Goal: Obtain resource: Download file/media

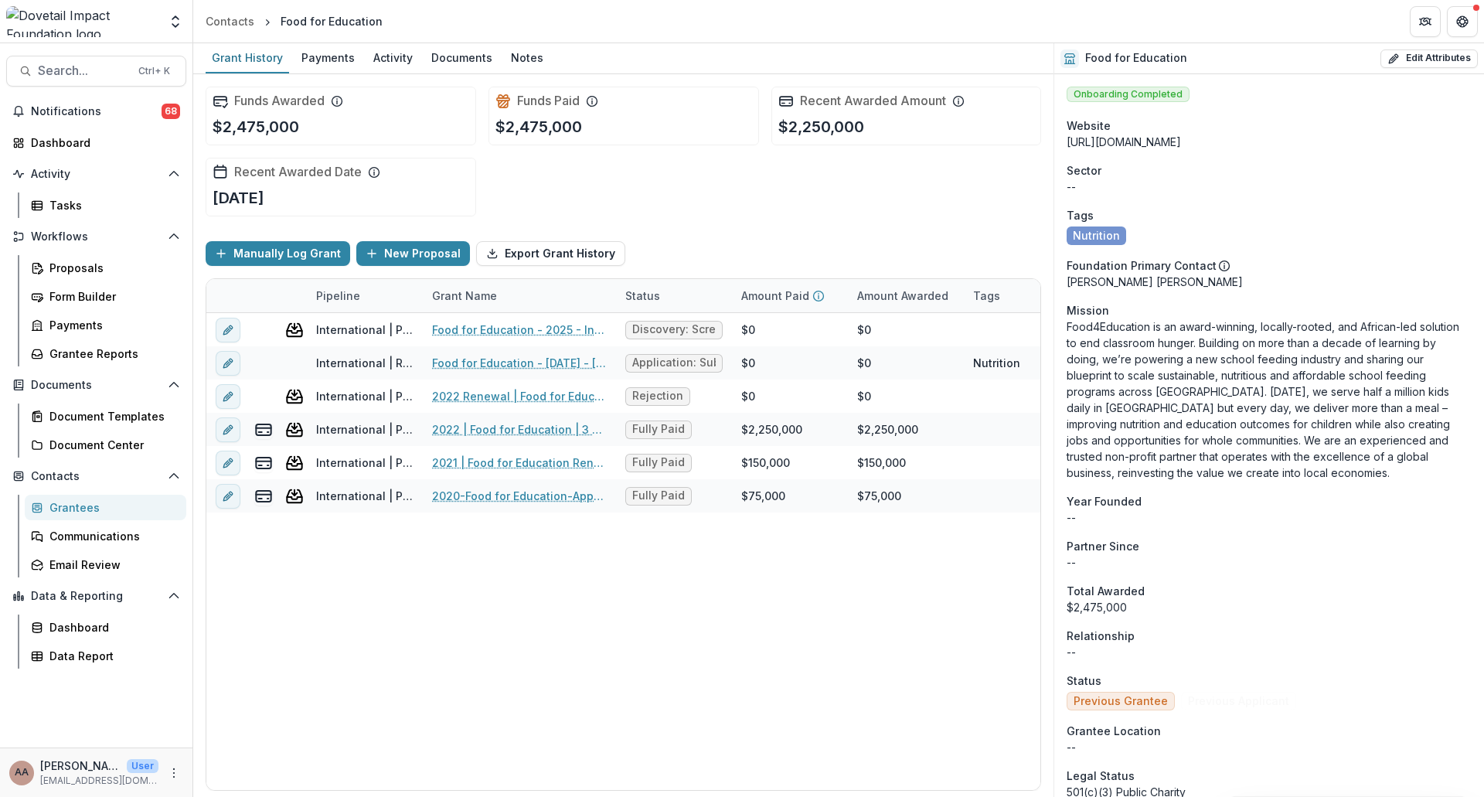
click at [976, 199] on div "Funds Awarded $2,475,000 Funds Paid $2,475,000 Recent Awarded Amount $2,250,000…" at bounding box center [624, 151] width 836 height 155
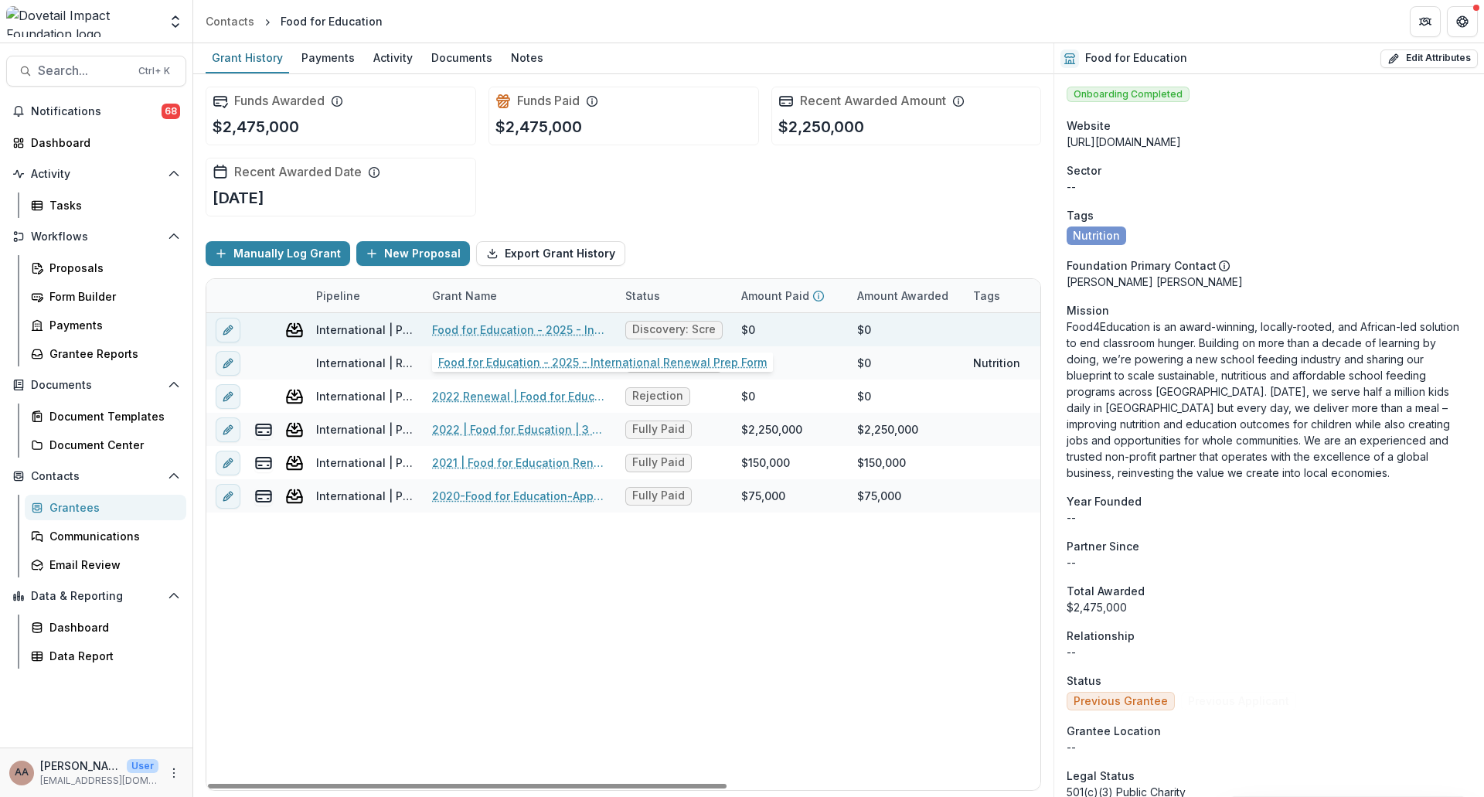
click at [486, 333] on link "Food for Education - 2025 - International Renewal Prep Form" at bounding box center [519, 330] width 175 height 16
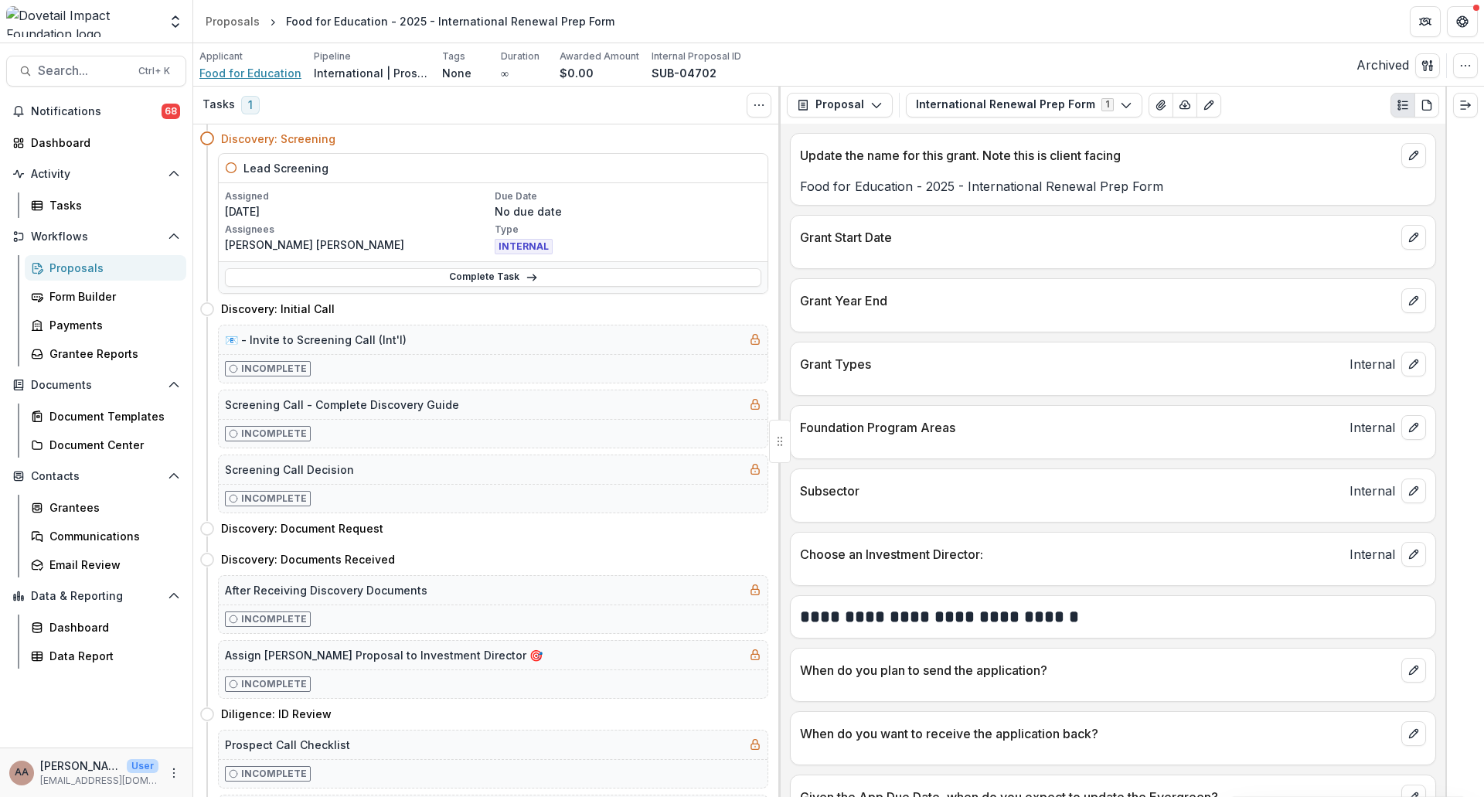
click at [248, 73] on span "Food for Education" at bounding box center [250, 73] width 102 height 16
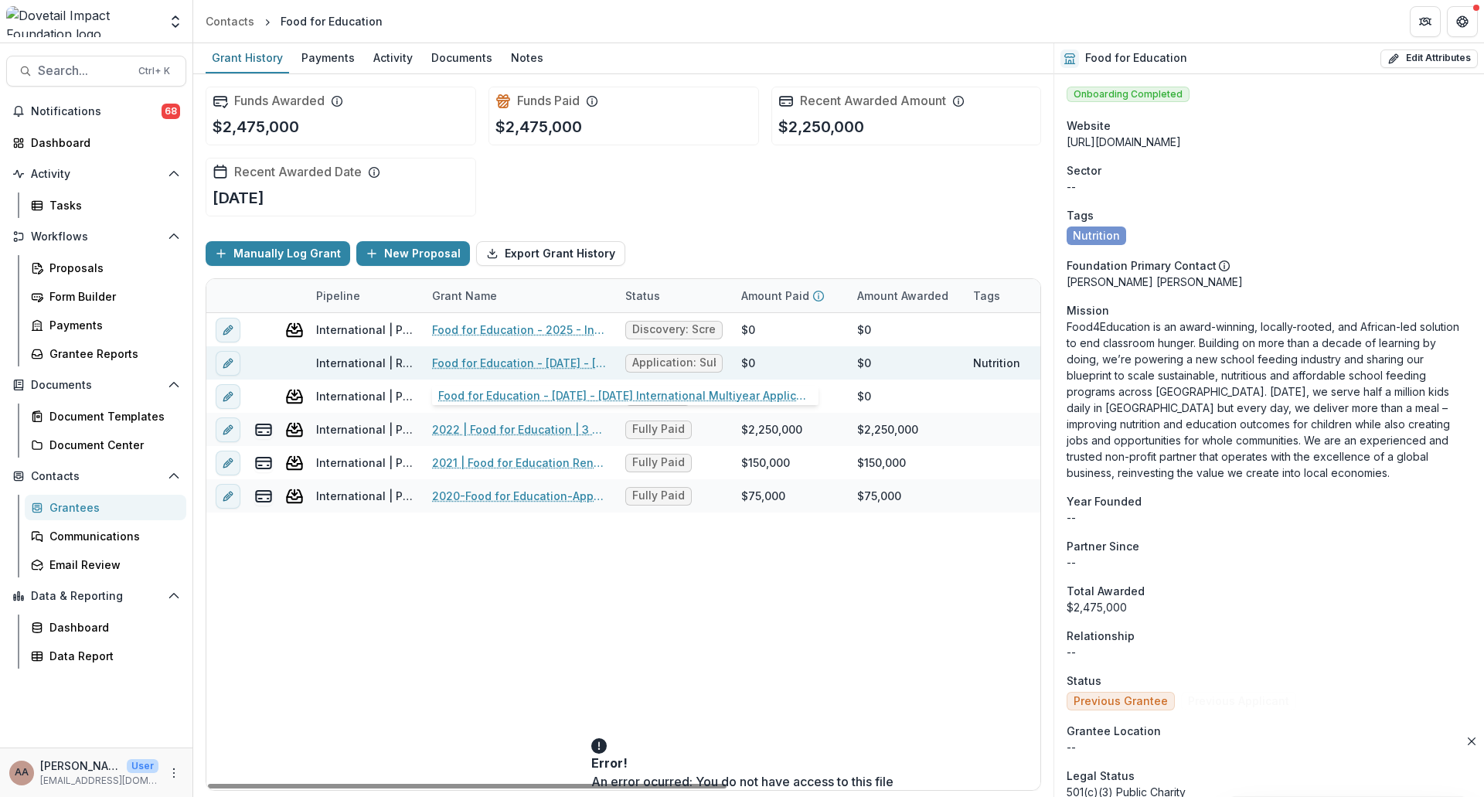
click at [530, 364] on link "Food for Education - [DATE] - [DATE] International Multiyear Application" at bounding box center [519, 363] width 175 height 16
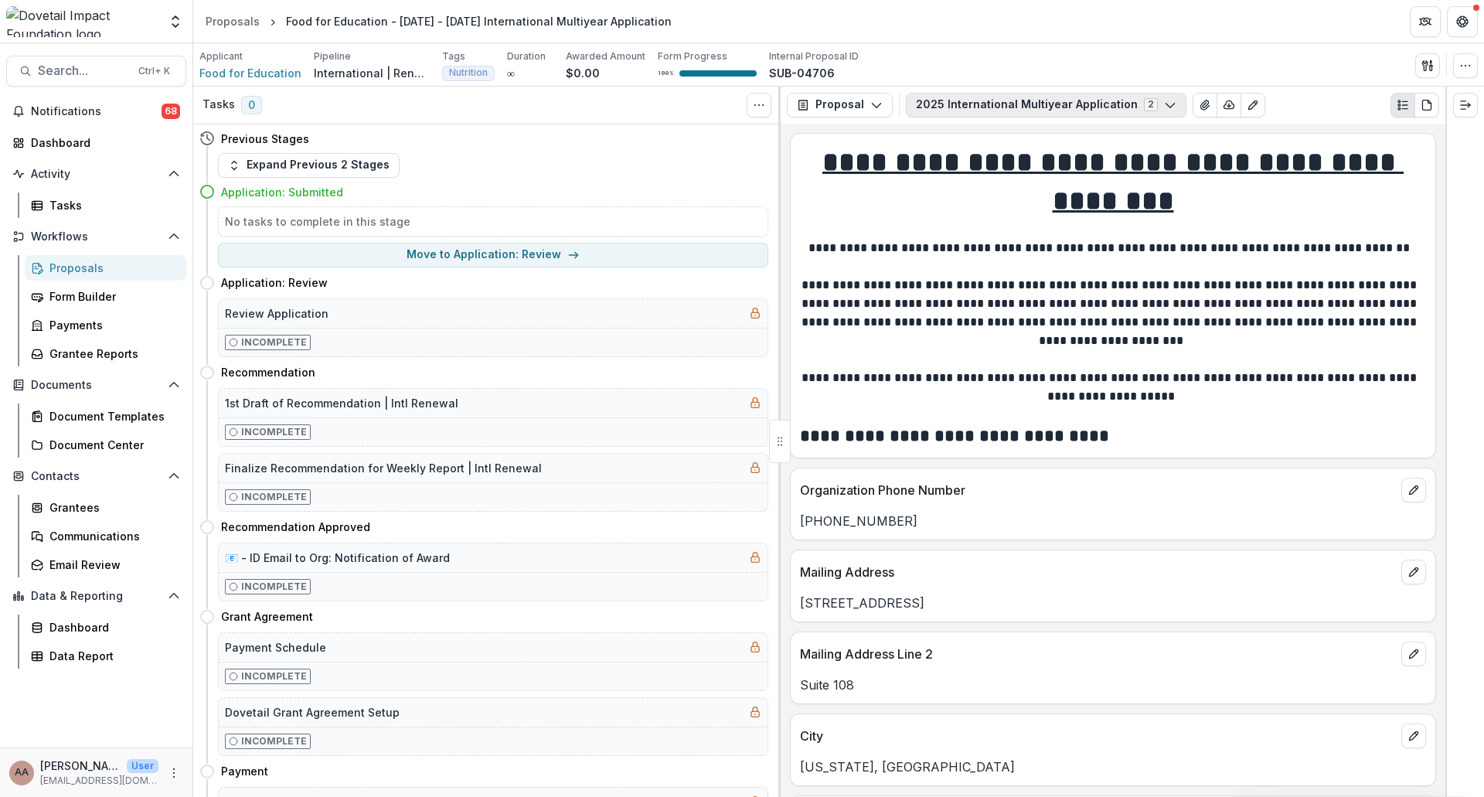
click at [1148, 106] on button "2025 International Multiyear Application 2" at bounding box center [1046, 105] width 281 height 25
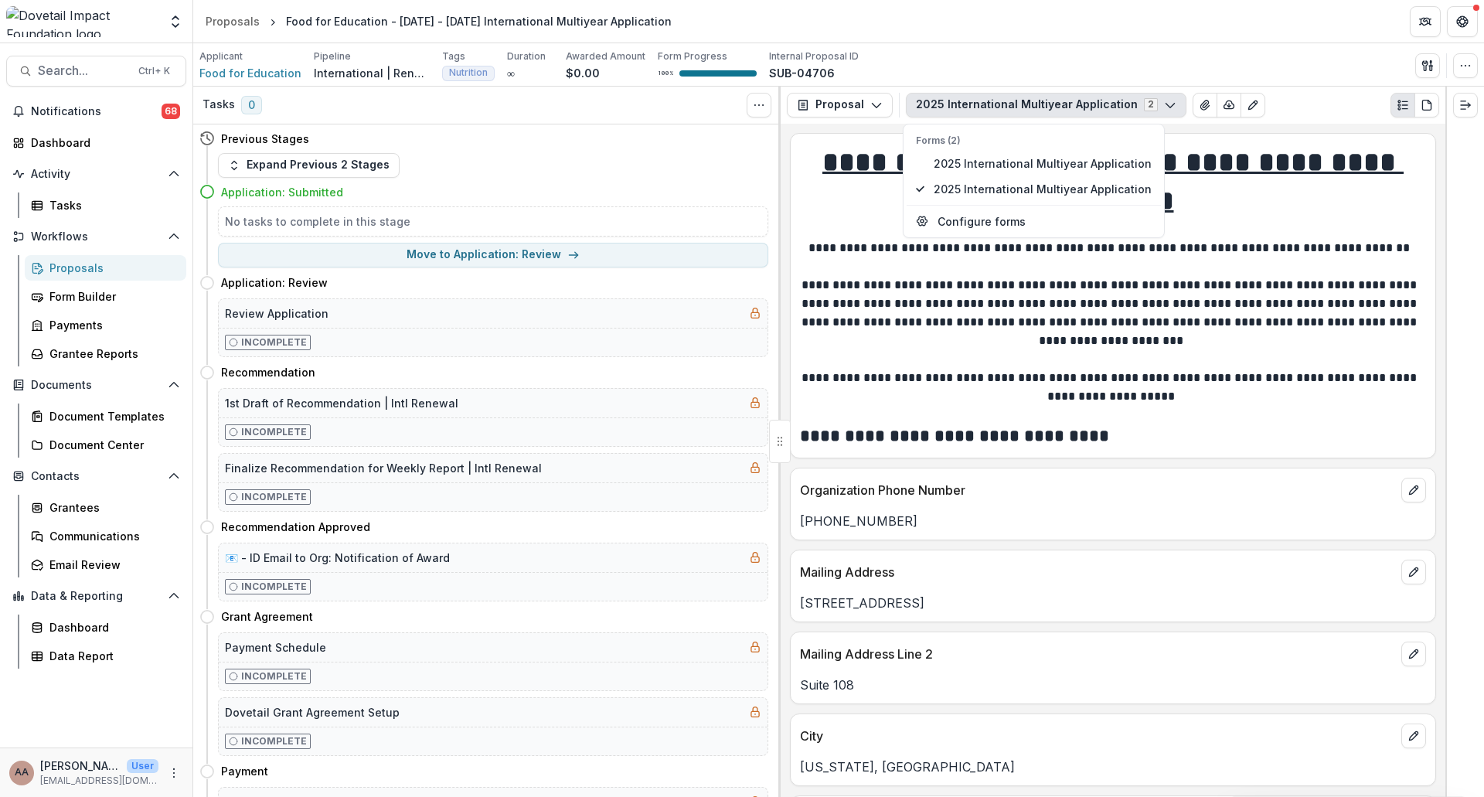
click at [1148, 106] on button "2025 International Multiyear Application 2" at bounding box center [1046, 105] width 281 height 25
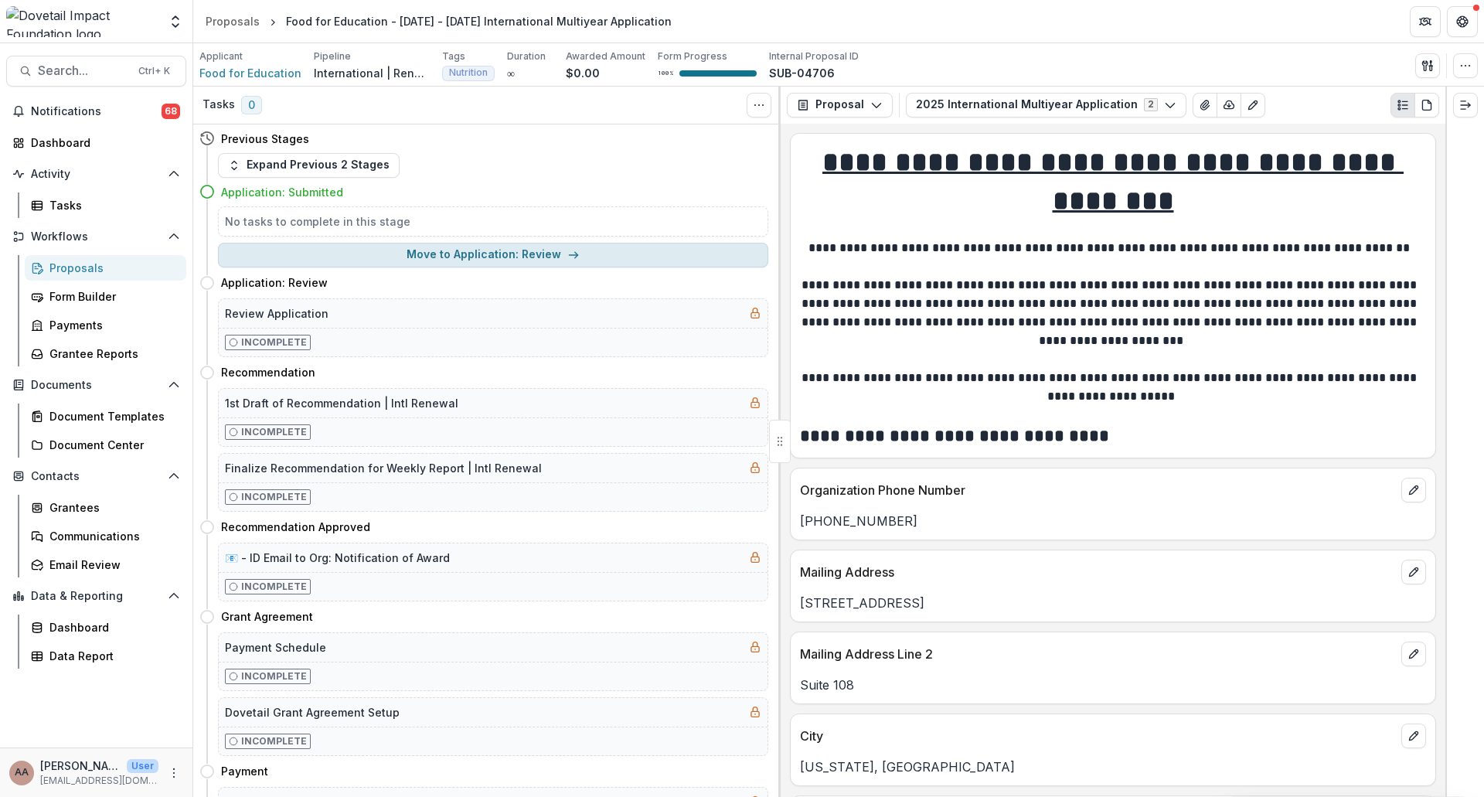
click at [544, 257] on button "Move to Application: Review" at bounding box center [493, 255] width 550 height 25
select select "**********"
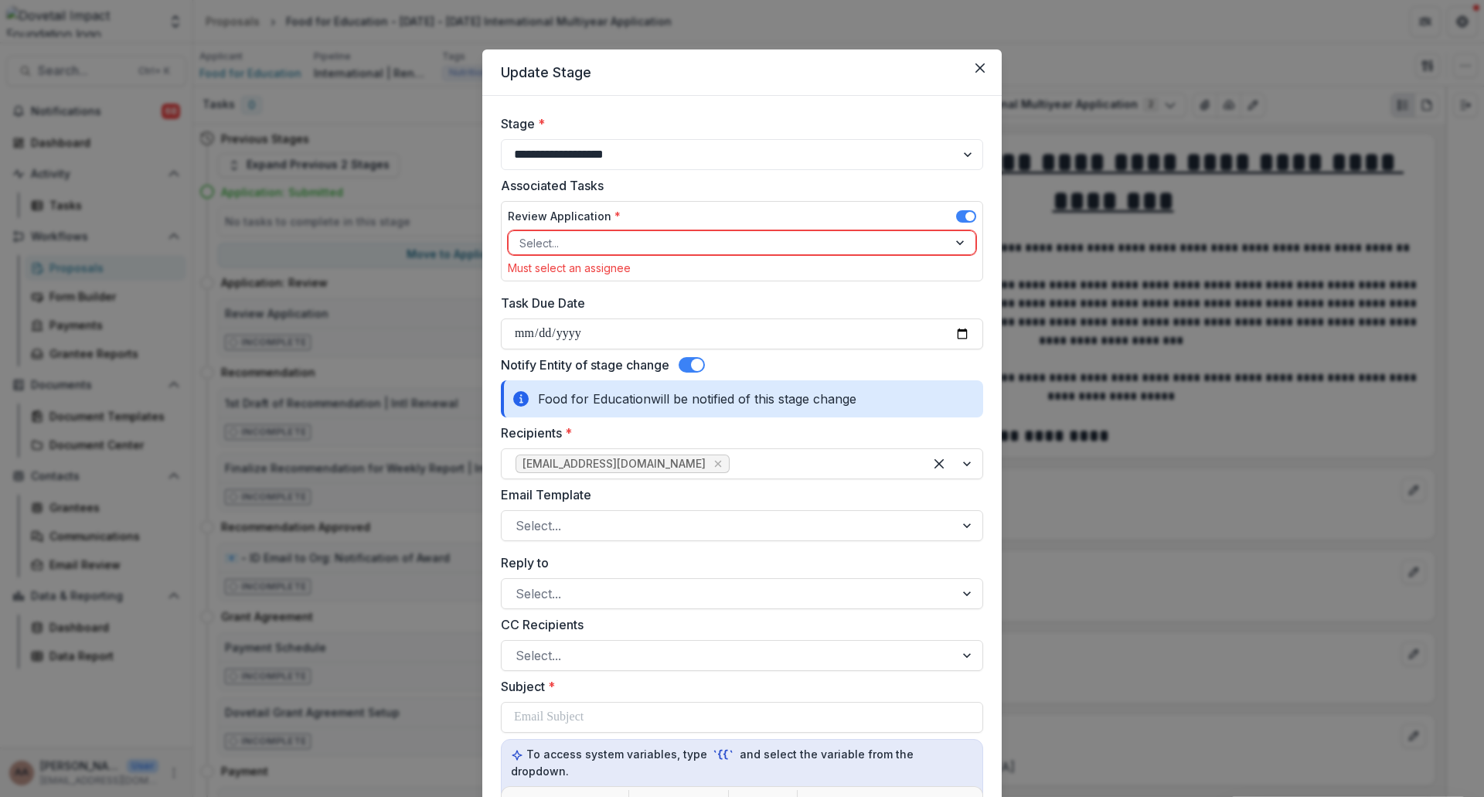
click at [957, 213] on span at bounding box center [966, 216] width 20 height 12
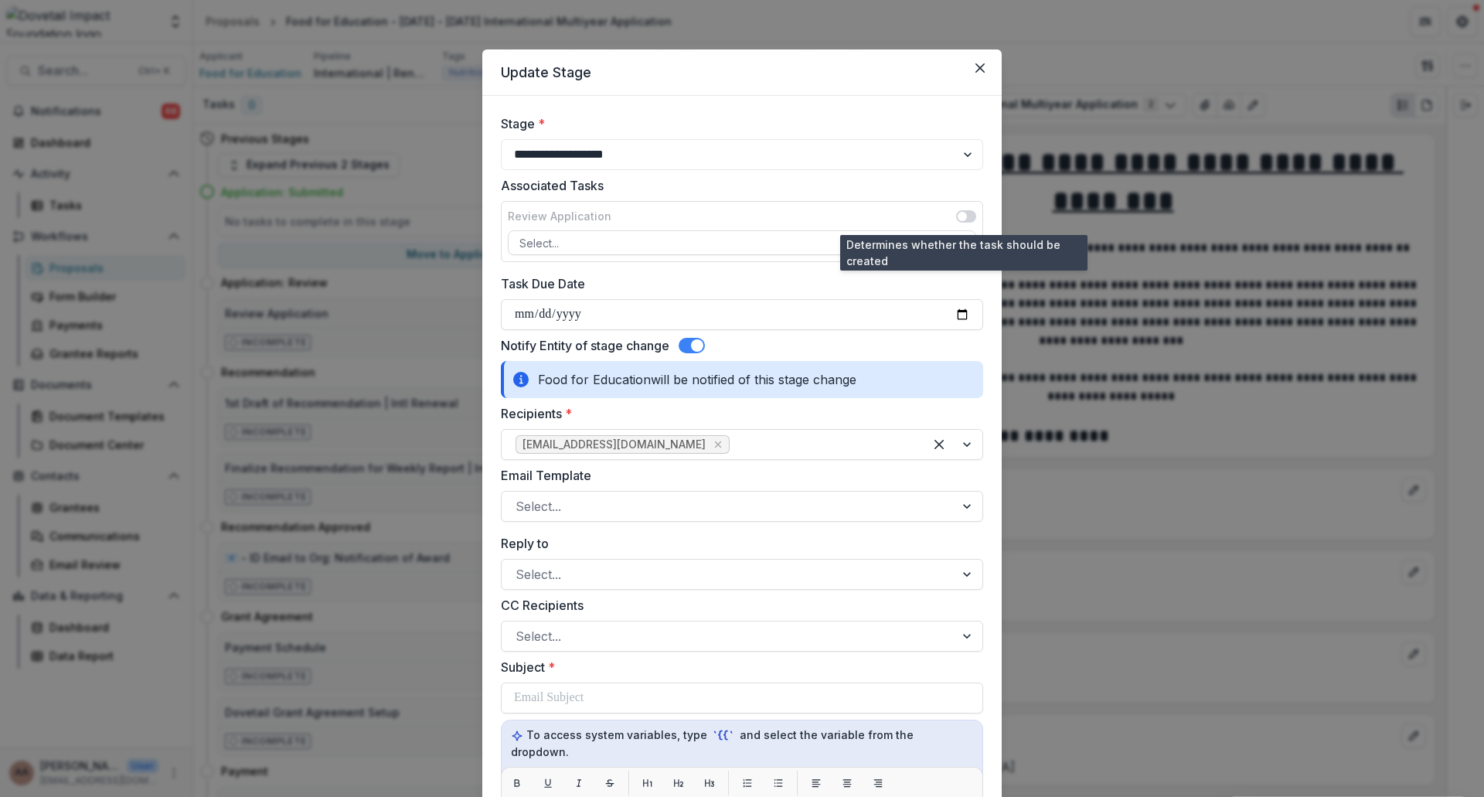
click at [965, 219] on span at bounding box center [966, 216] width 20 height 12
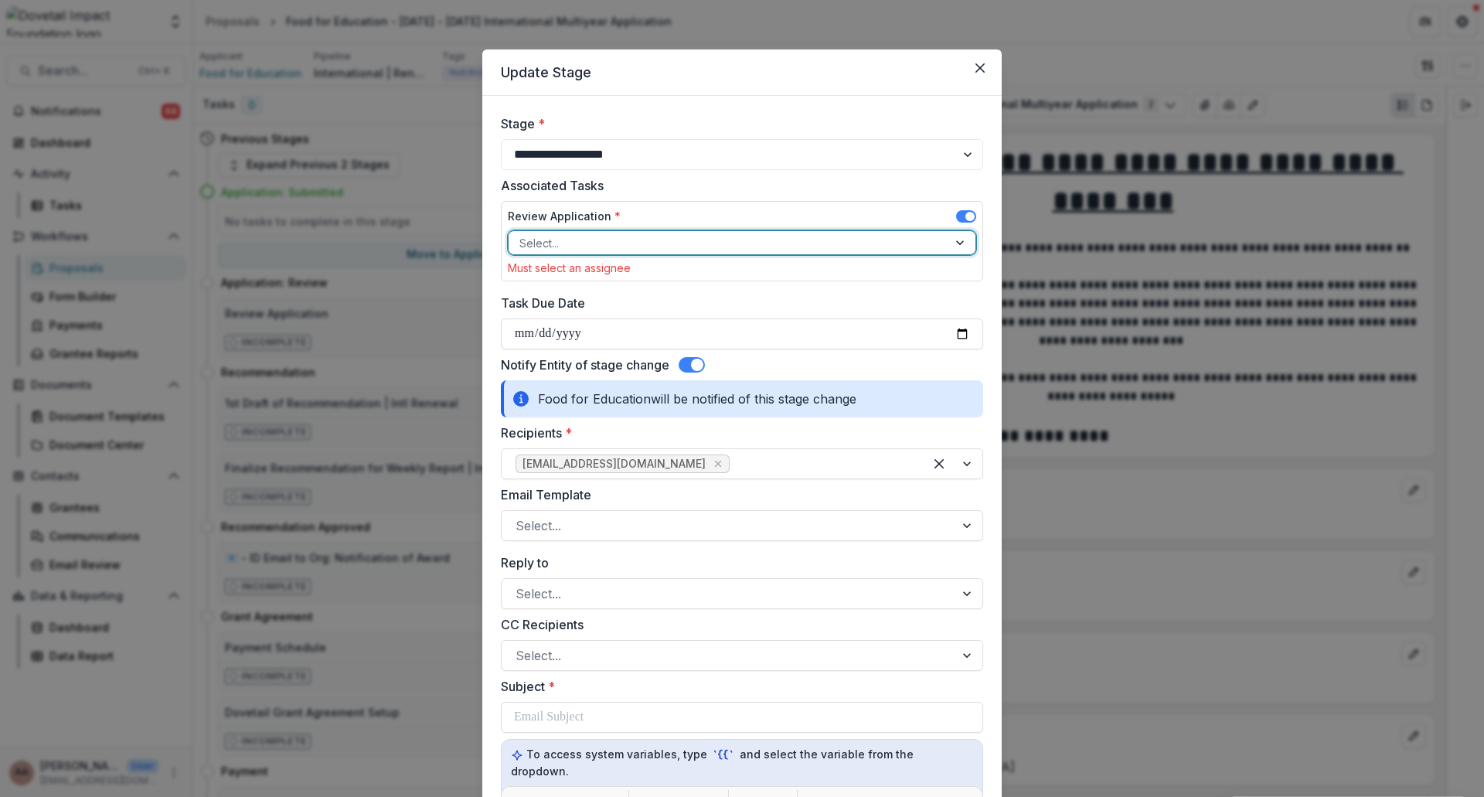
click at [948, 240] on div at bounding box center [962, 242] width 28 height 23
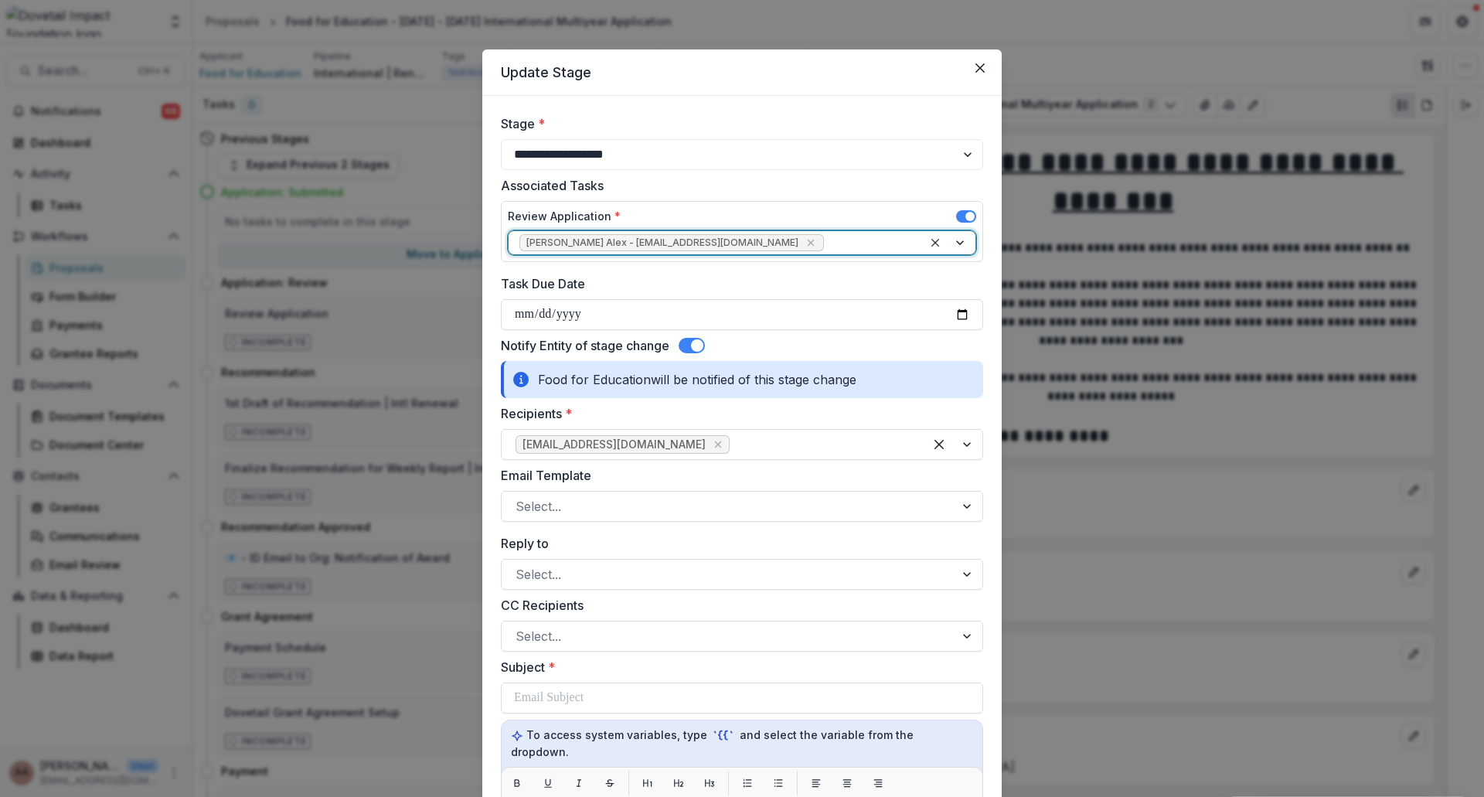
click at [683, 339] on span at bounding box center [692, 345] width 26 height 15
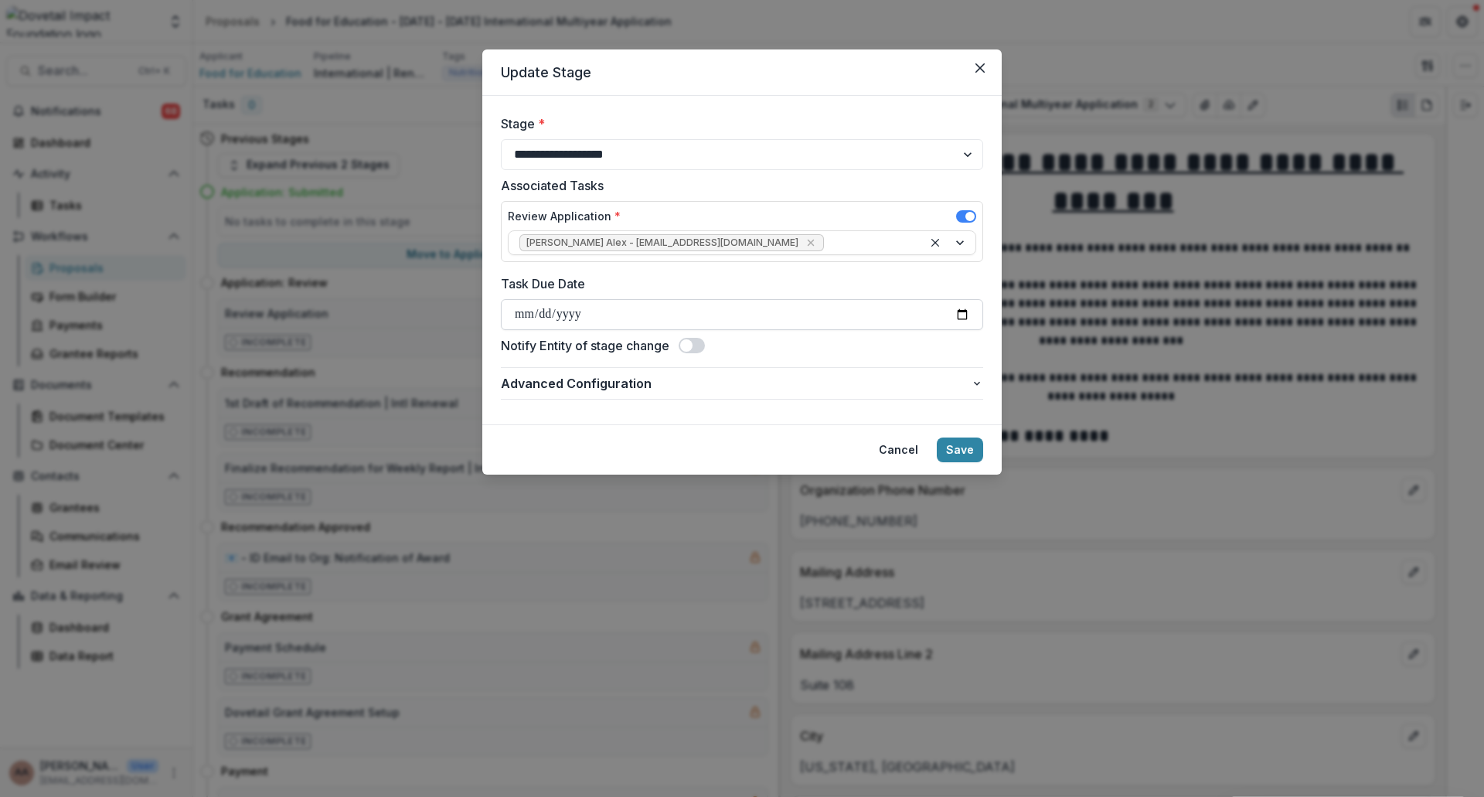
click at [961, 318] on input "Task Due Date" at bounding box center [742, 314] width 482 height 31
type input "**********"
click at [949, 453] on button "Save" at bounding box center [960, 450] width 46 height 25
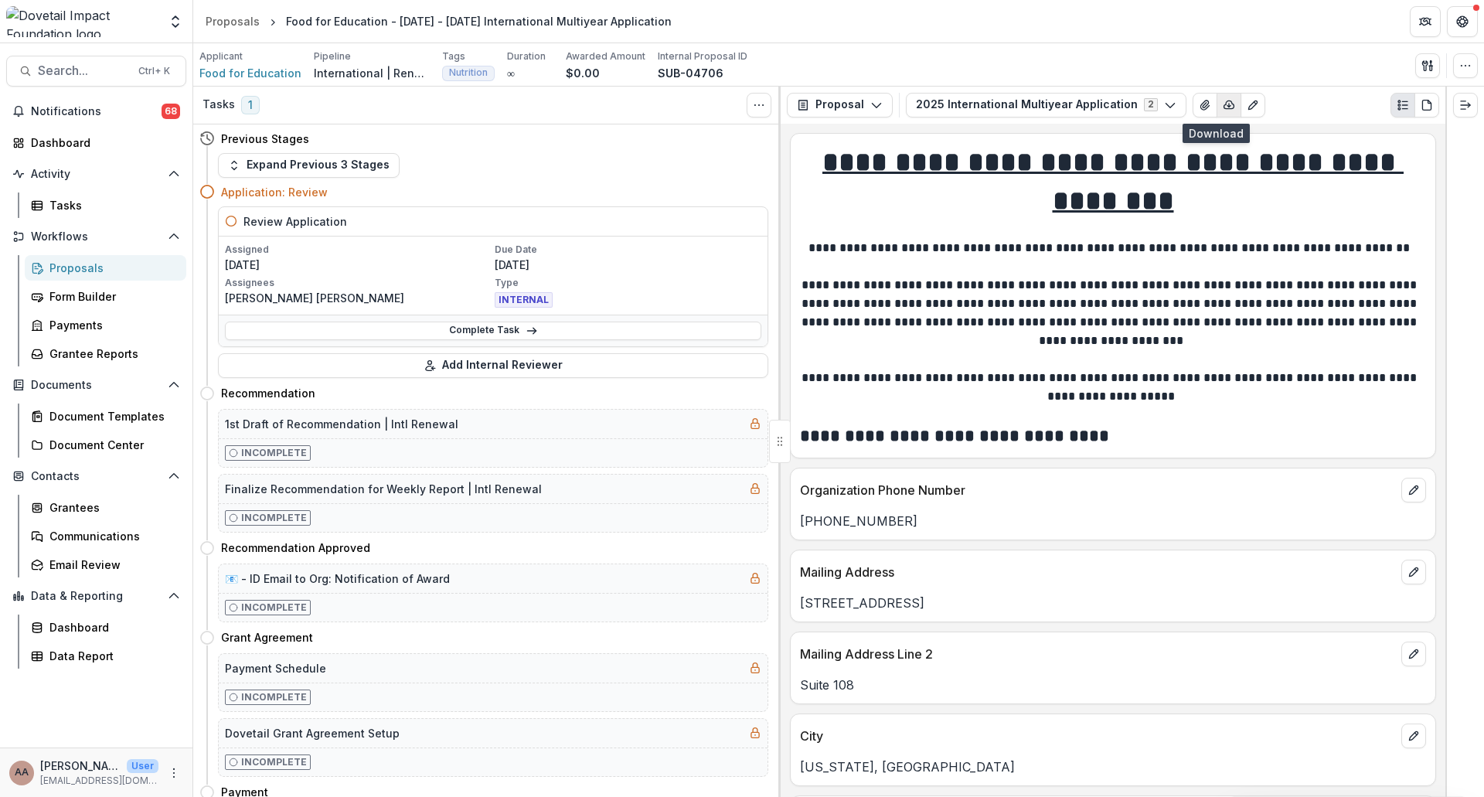
click at [1223, 105] on icon "button" at bounding box center [1229, 105] width 12 height 12
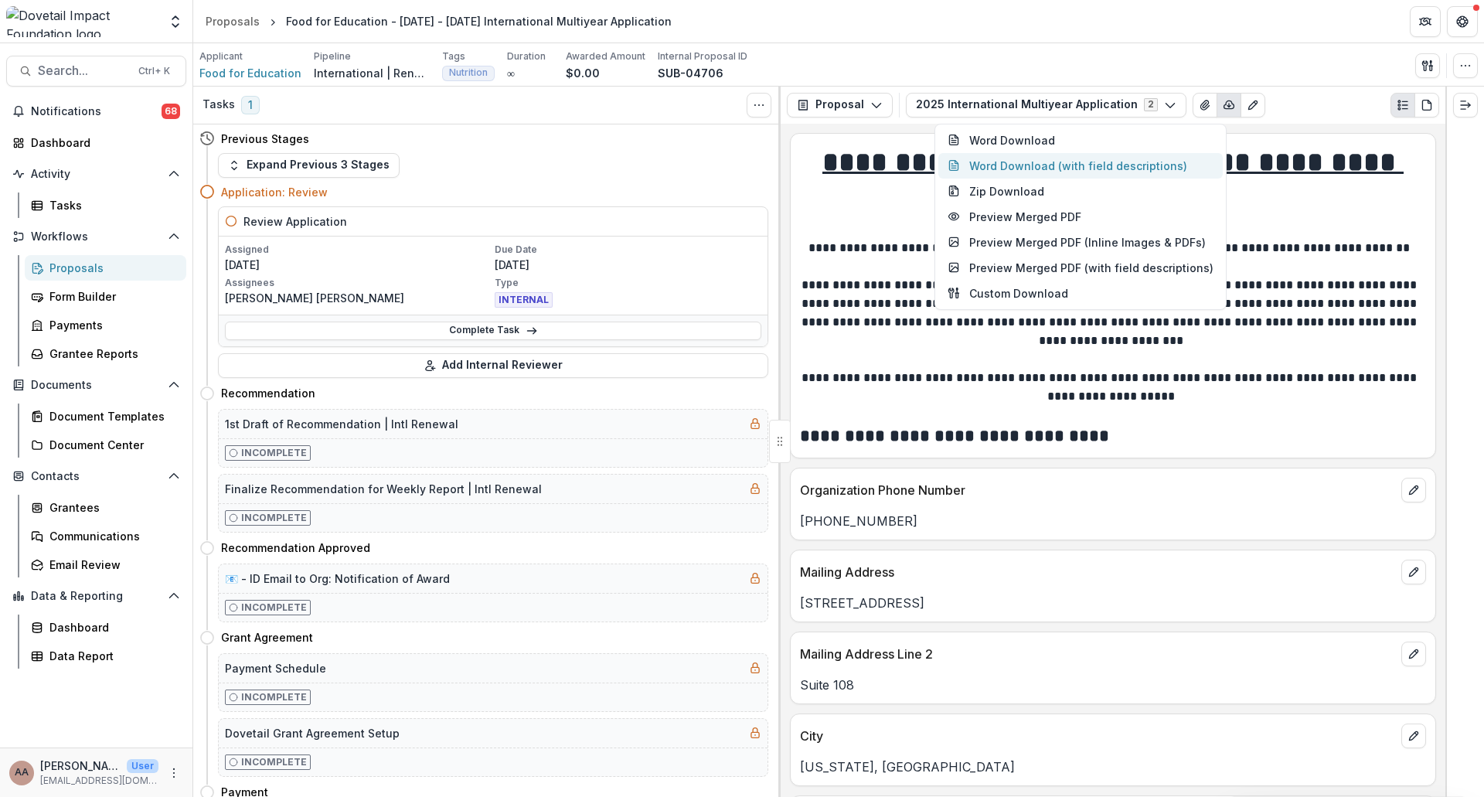
click at [1095, 159] on button "Word Download (with field descriptions)" at bounding box center [1080, 166] width 284 height 26
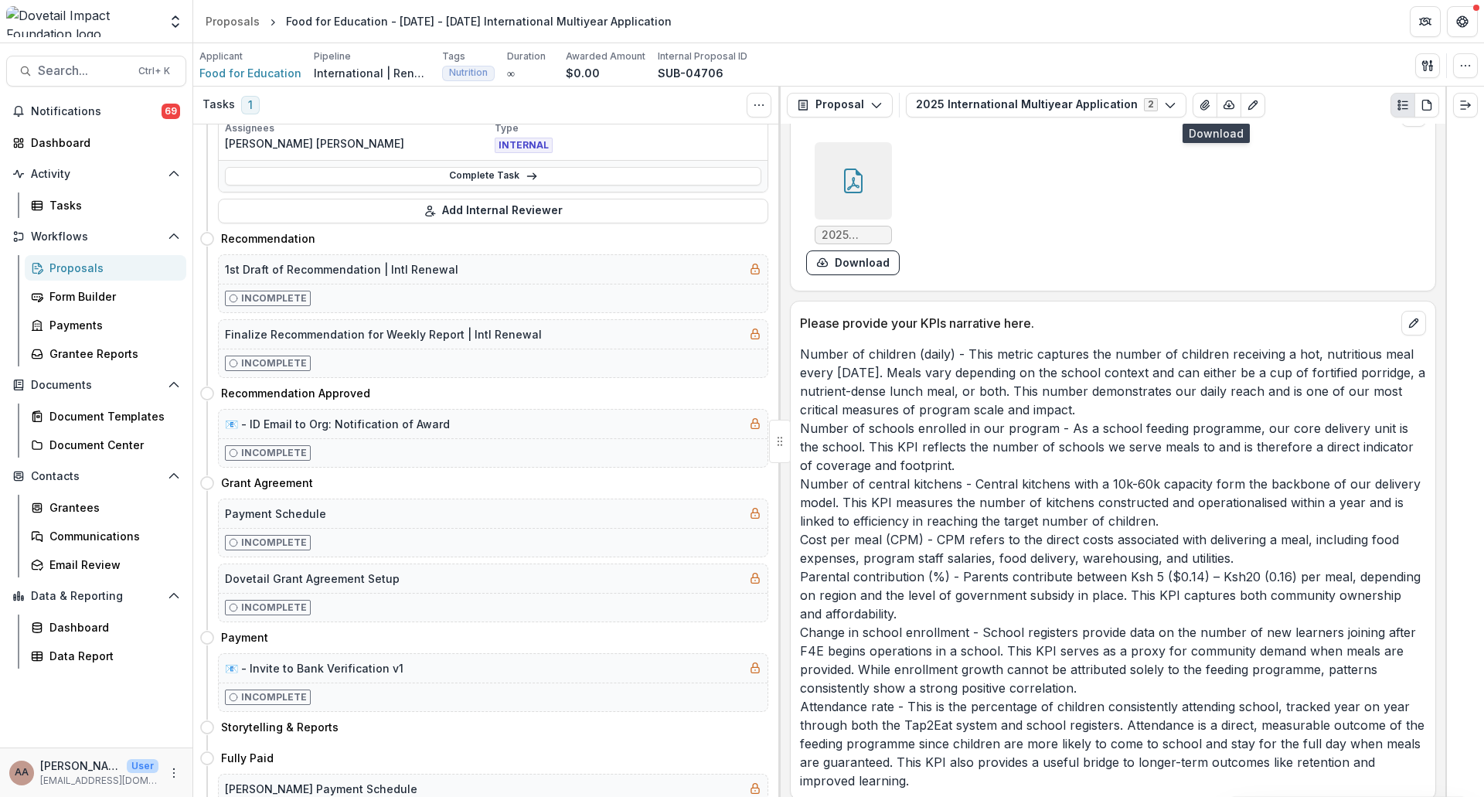
scroll to position [5875, 0]
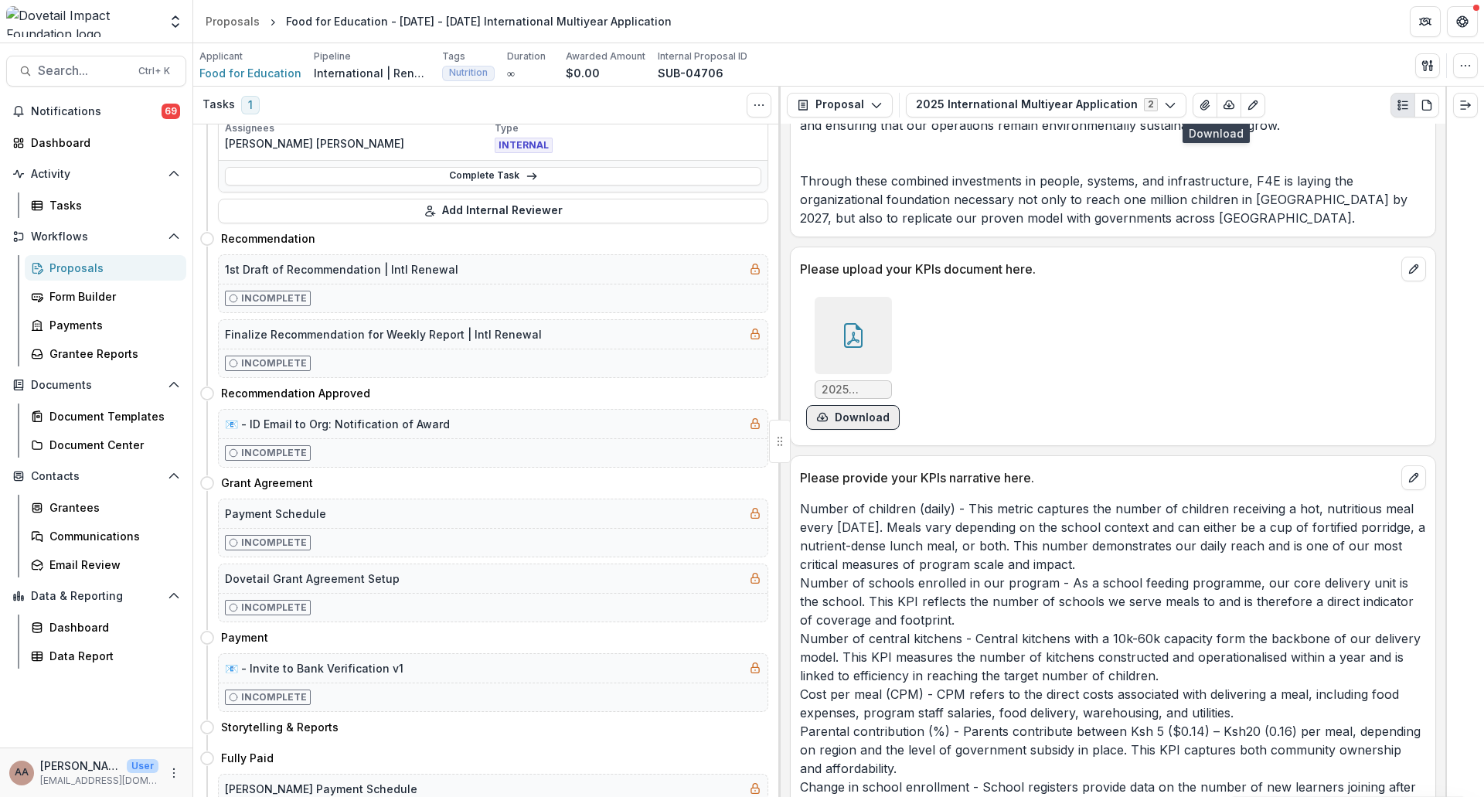
click at [856, 405] on button "Download" at bounding box center [853, 417] width 94 height 25
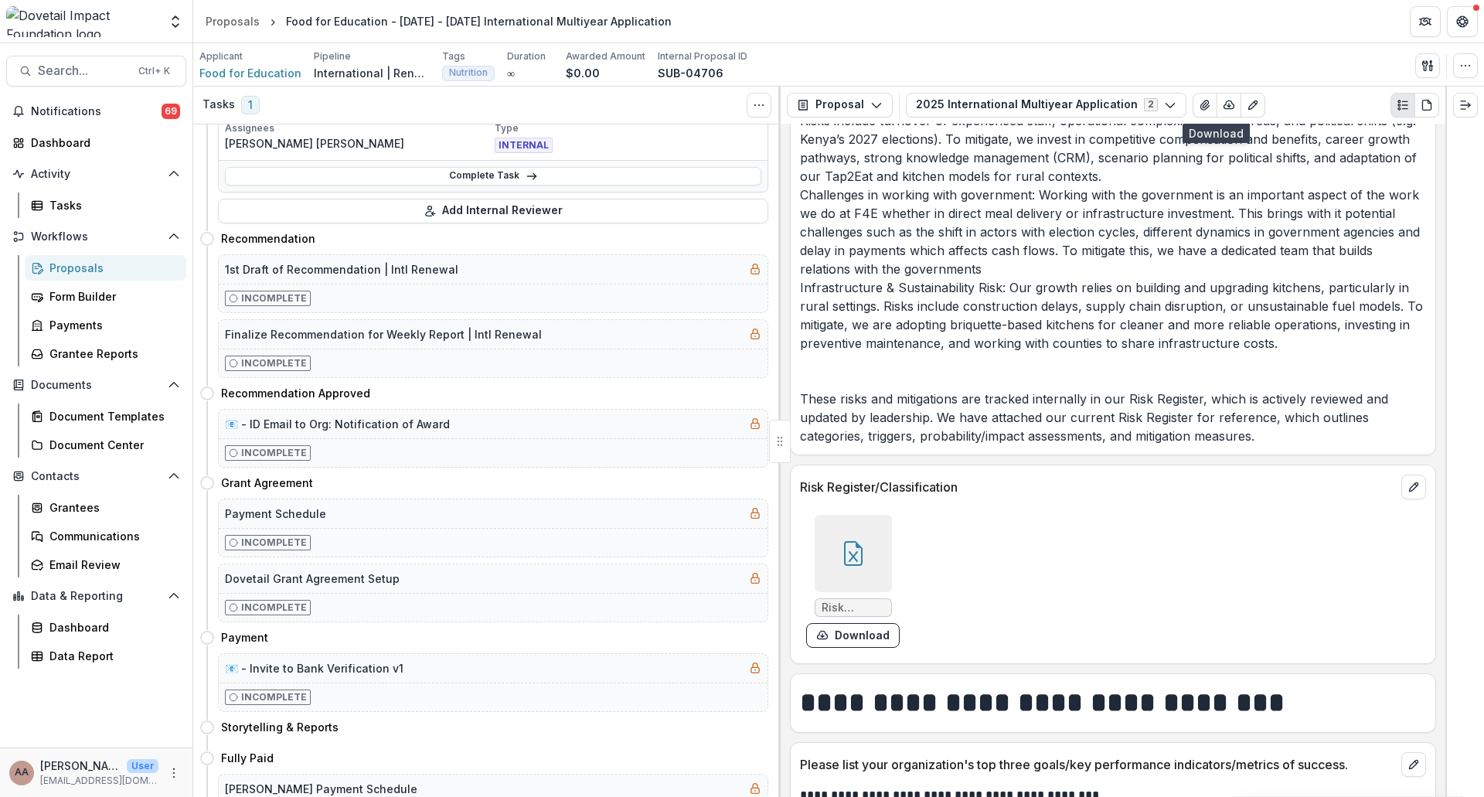
scroll to position [7421, 0]
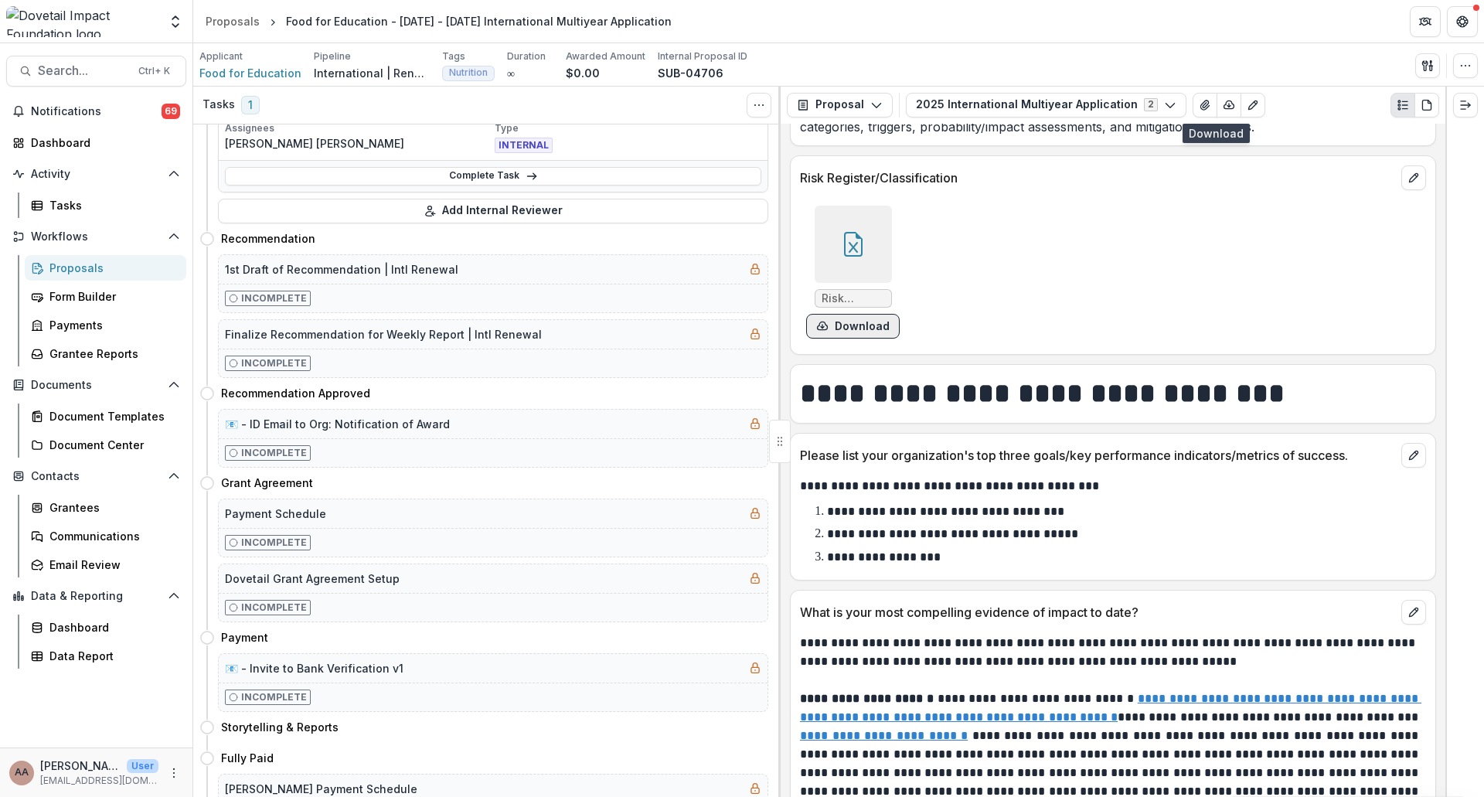
click at [863, 314] on button "Download" at bounding box center [853, 326] width 94 height 25
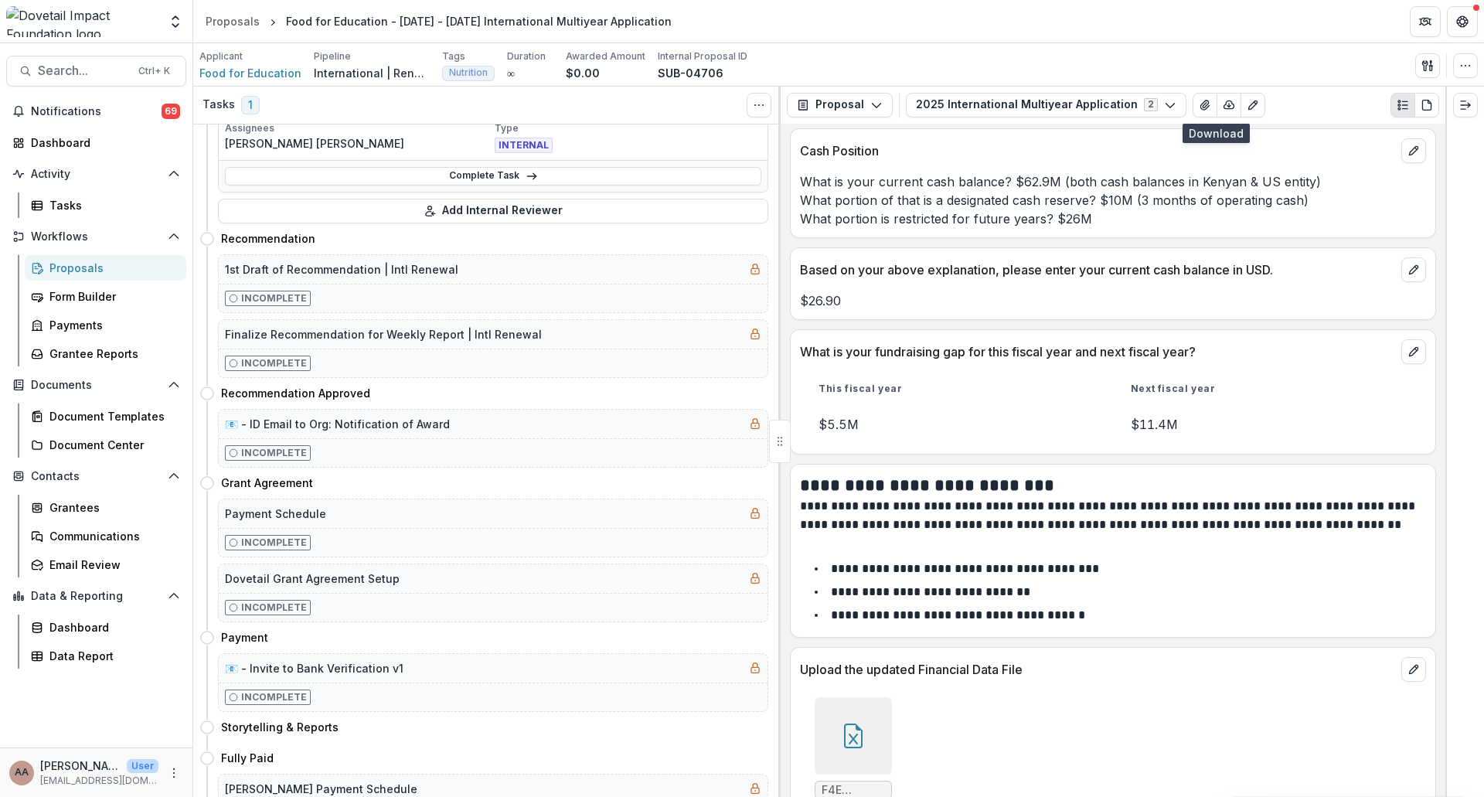
scroll to position [11518, 0]
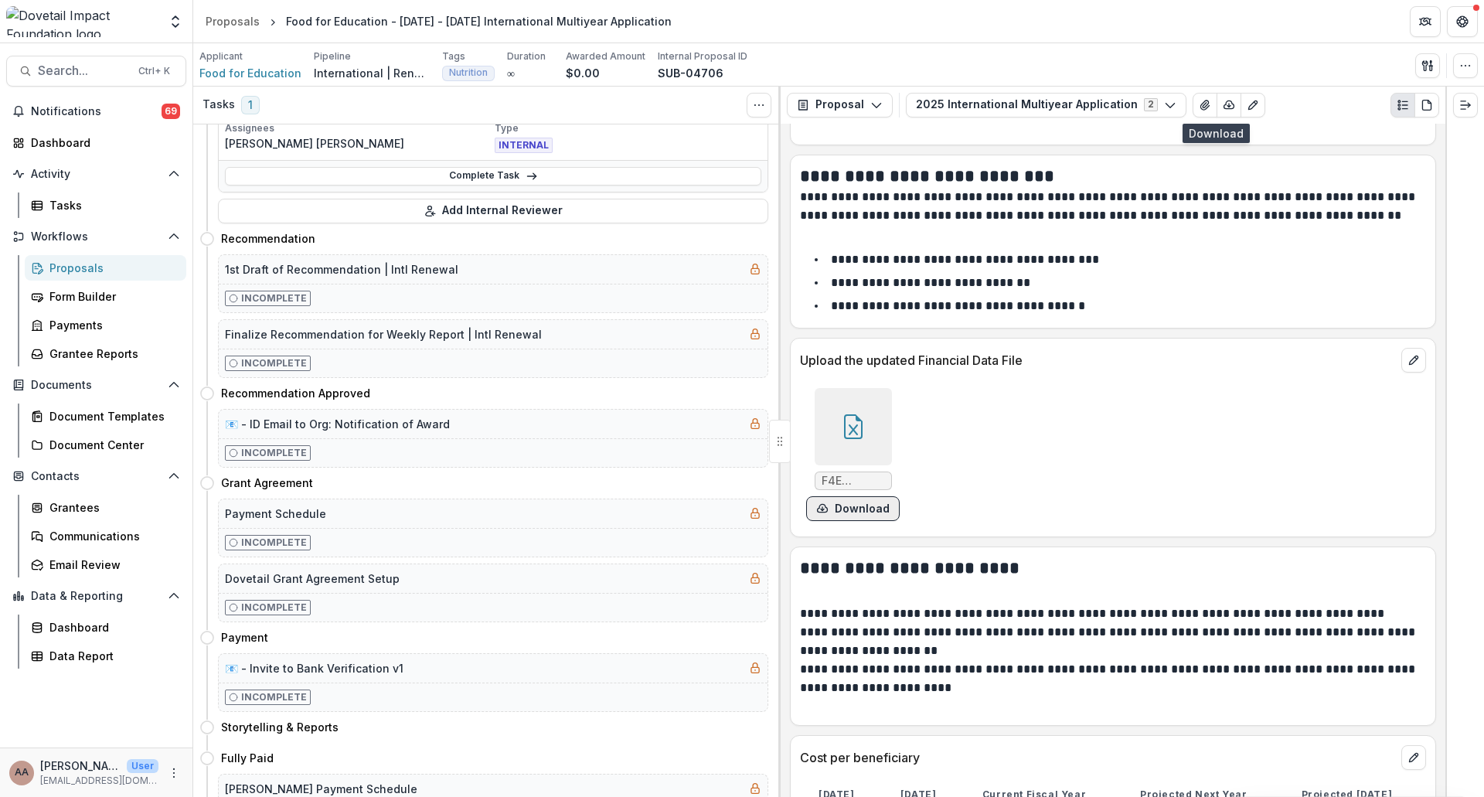
click at [864, 496] on button "Download" at bounding box center [853, 508] width 94 height 25
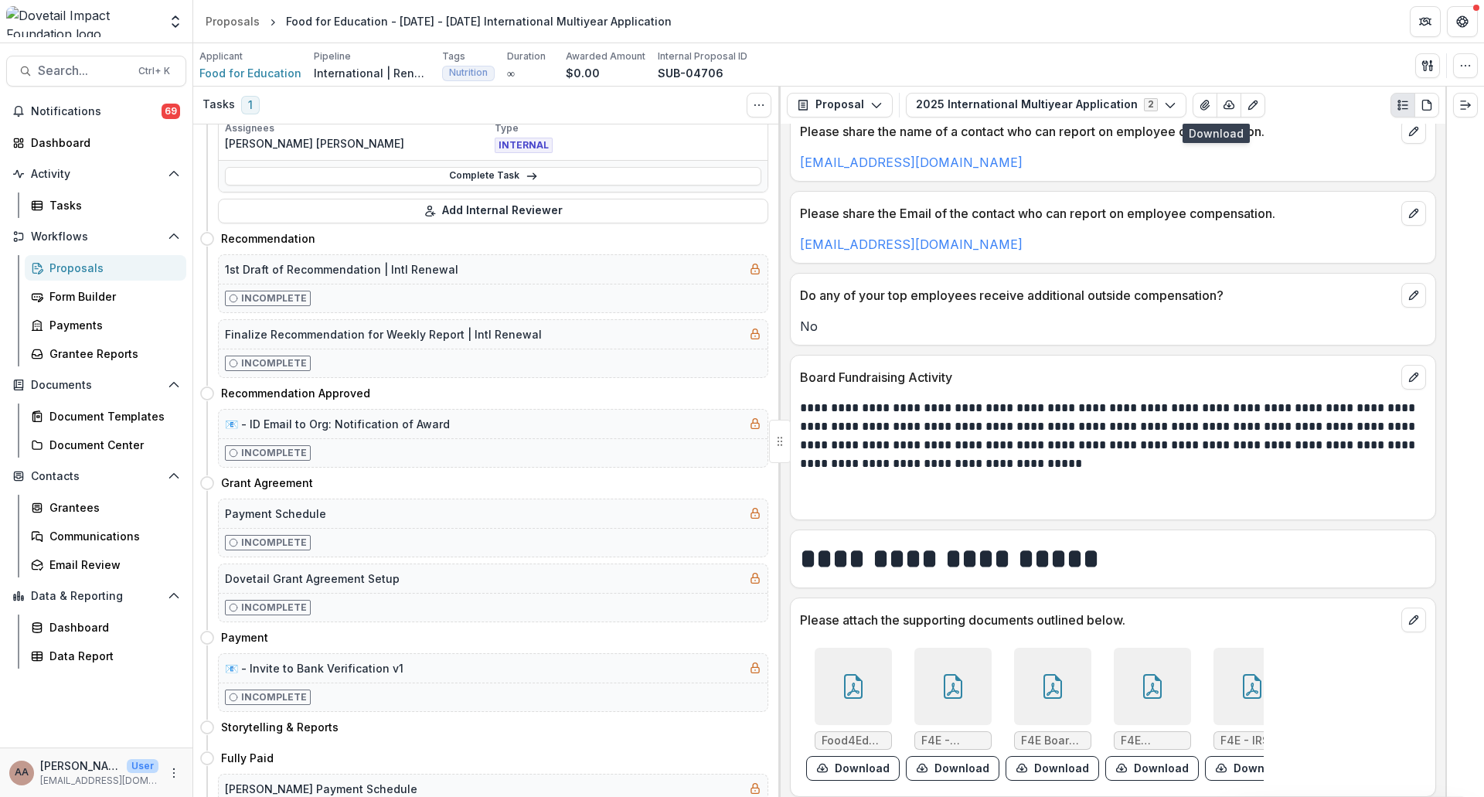
scroll to position [13064, 0]
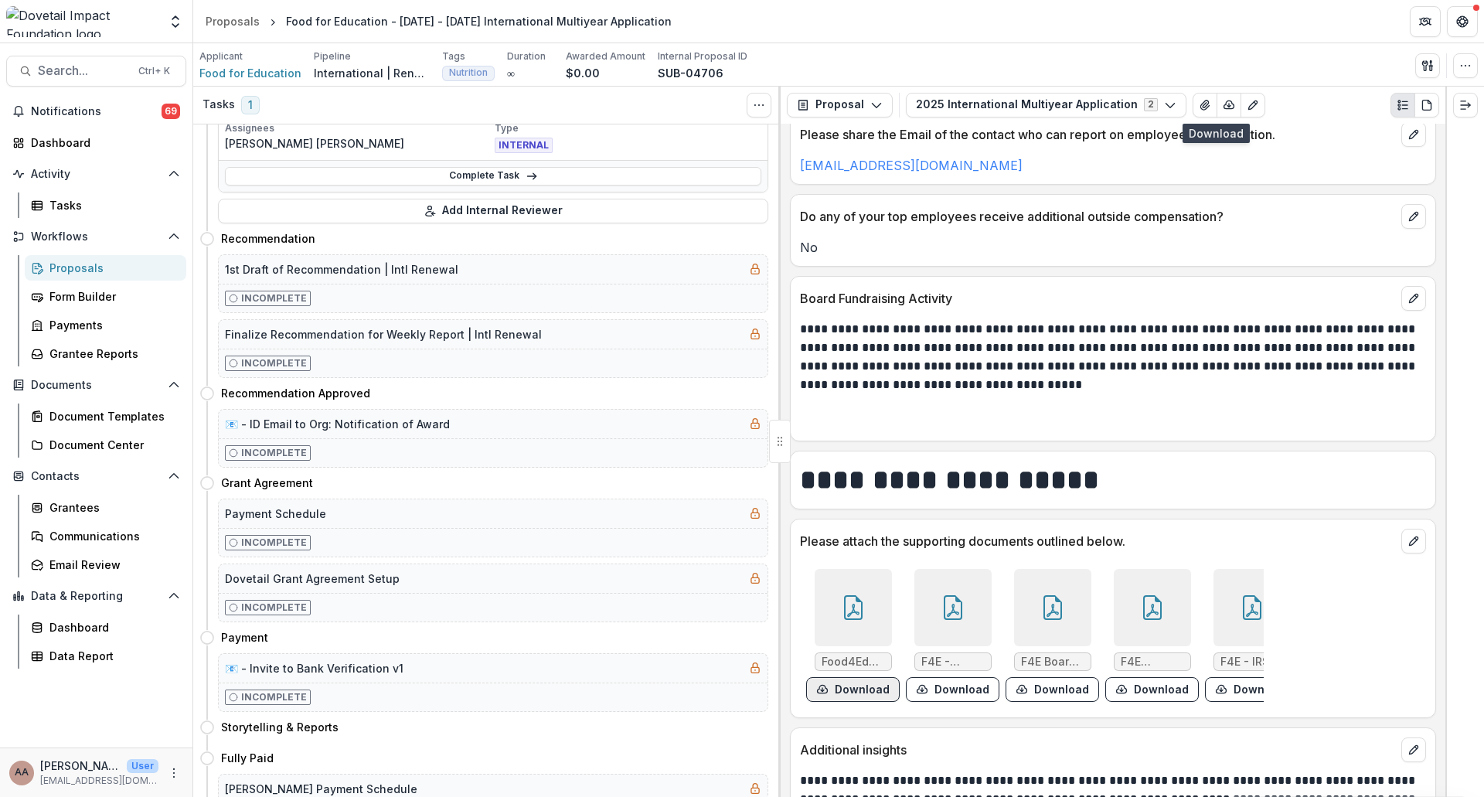
click at [833, 677] on button "Download" at bounding box center [853, 689] width 94 height 25
click at [856, 677] on button "Download" at bounding box center [853, 689] width 94 height 25
click at [949, 677] on button "Download" at bounding box center [953, 689] width 94 height 25
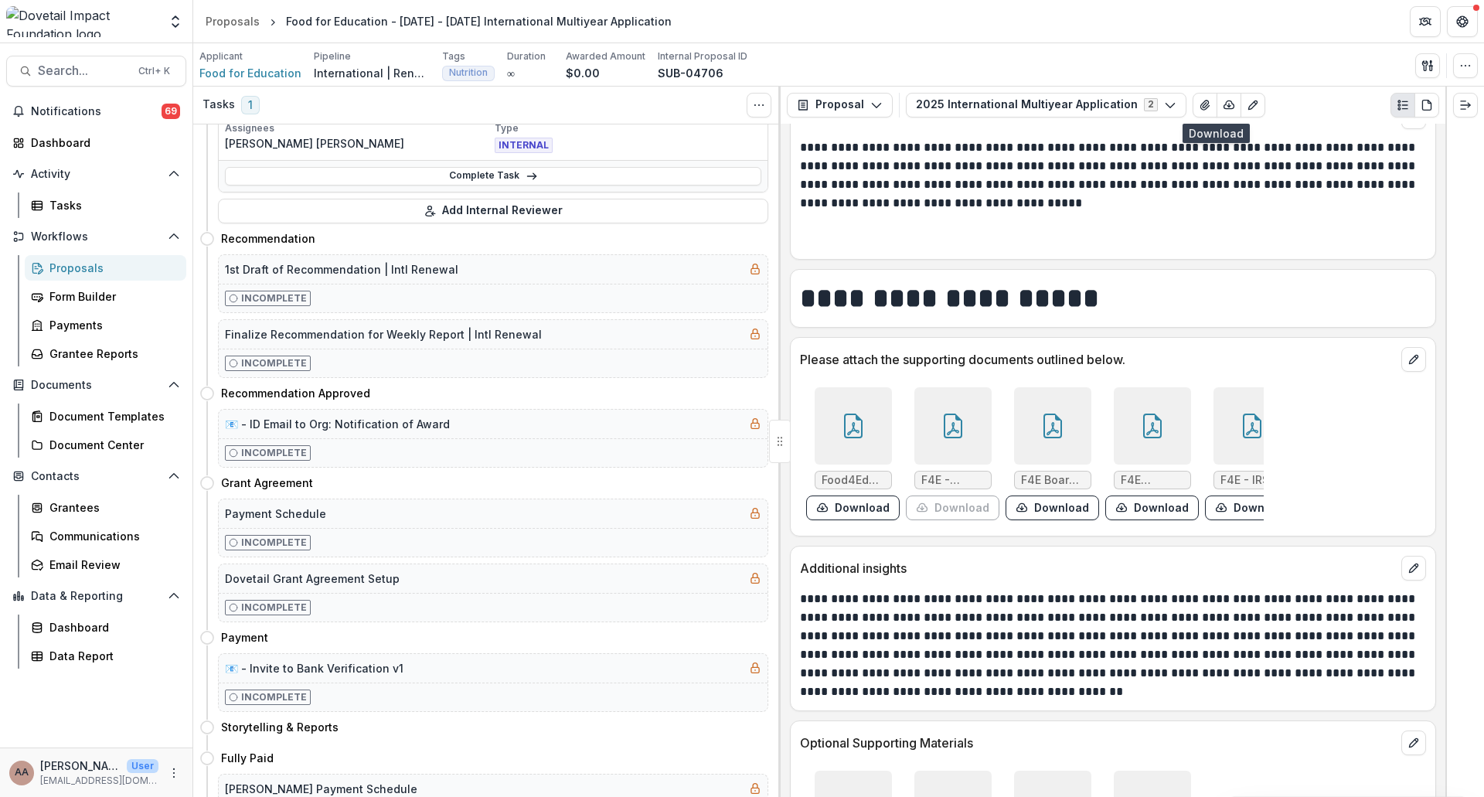
scroll to position [13219, 0]
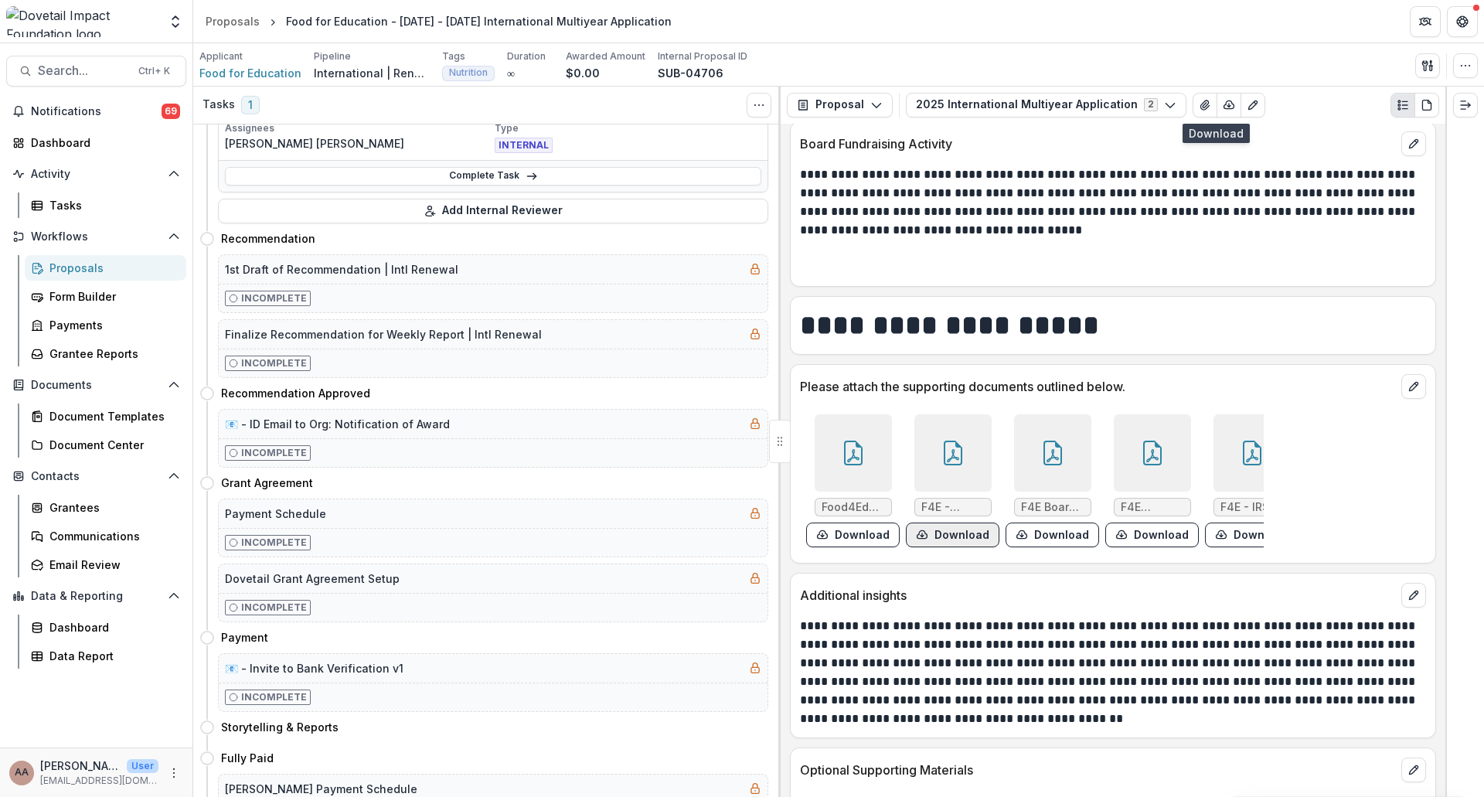
click at [939, 523] on button "Download" at bounding box center [953, 535] width 94 height 25
click at [972, 649] on p "**********" at bounding box center [1111, 672] width 622 height 111
click at [1040, 523] on button "Download" at bounding box center [1053, 535] width 94 height 25
click at [1136, 523] on button "Download" at bounding box center [1152, 535] width 94 height 25
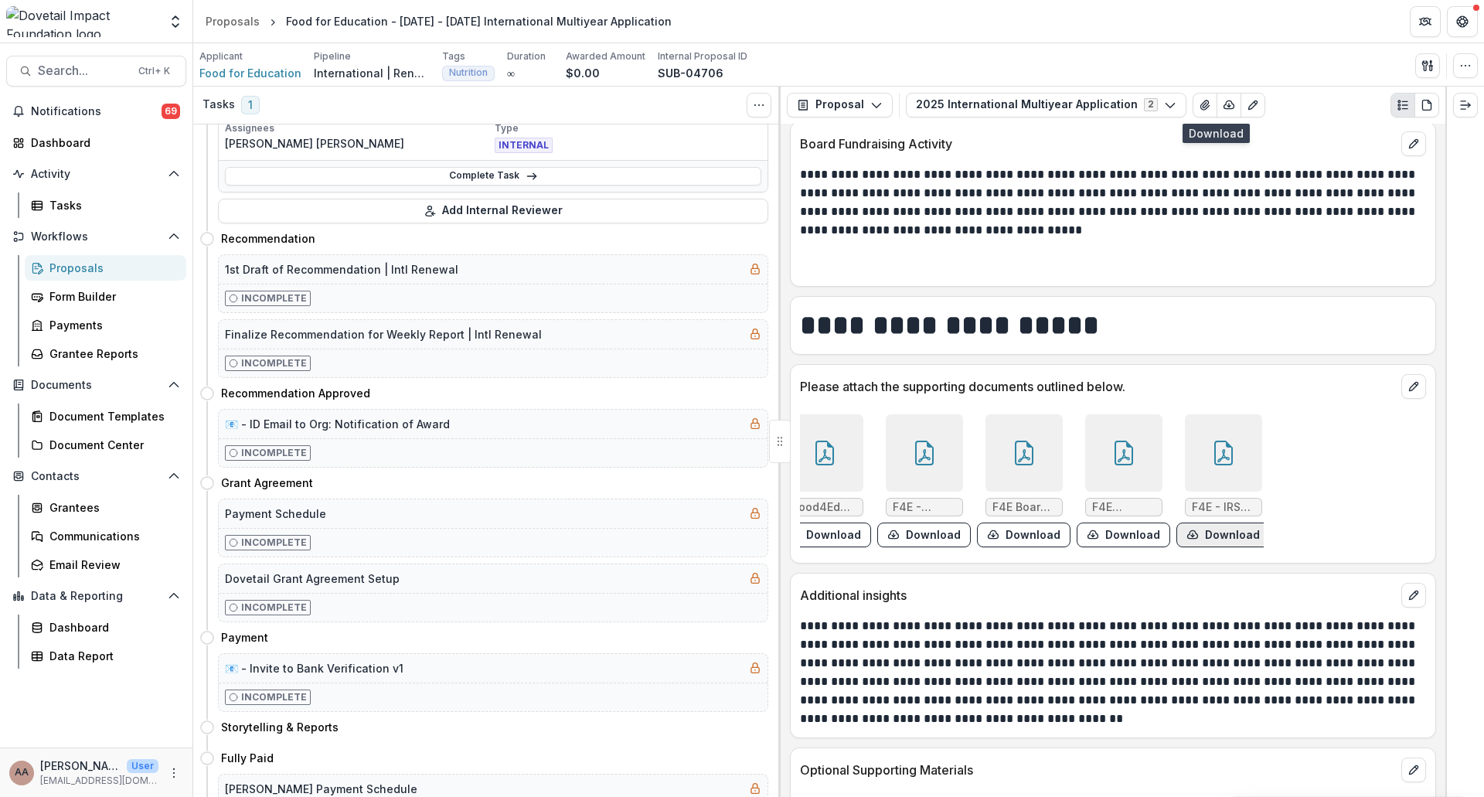
click at [1217, 523] on button "Download" at bounding box center [1224, 535] width 94 height 25
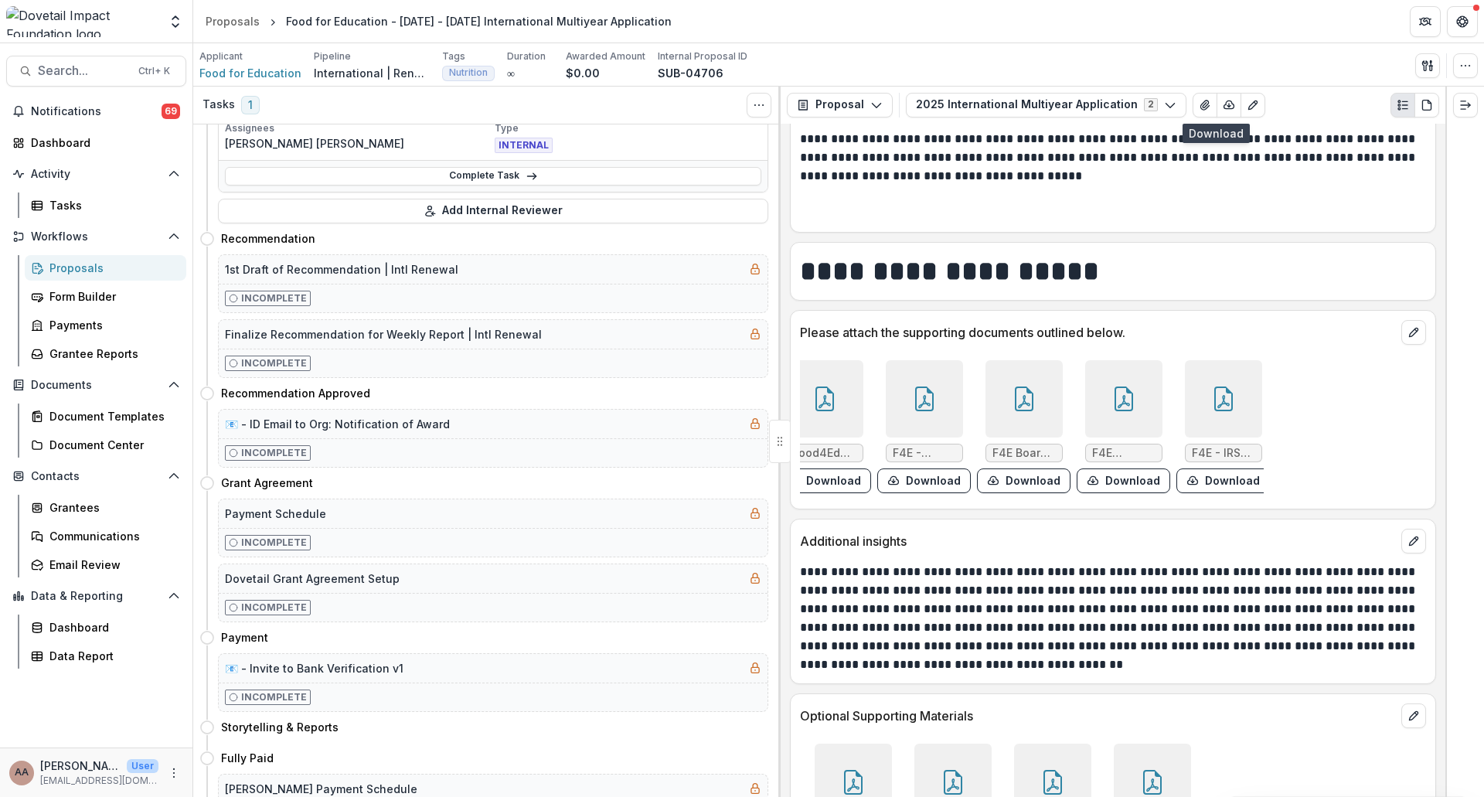
scroll to position [13304, 0]
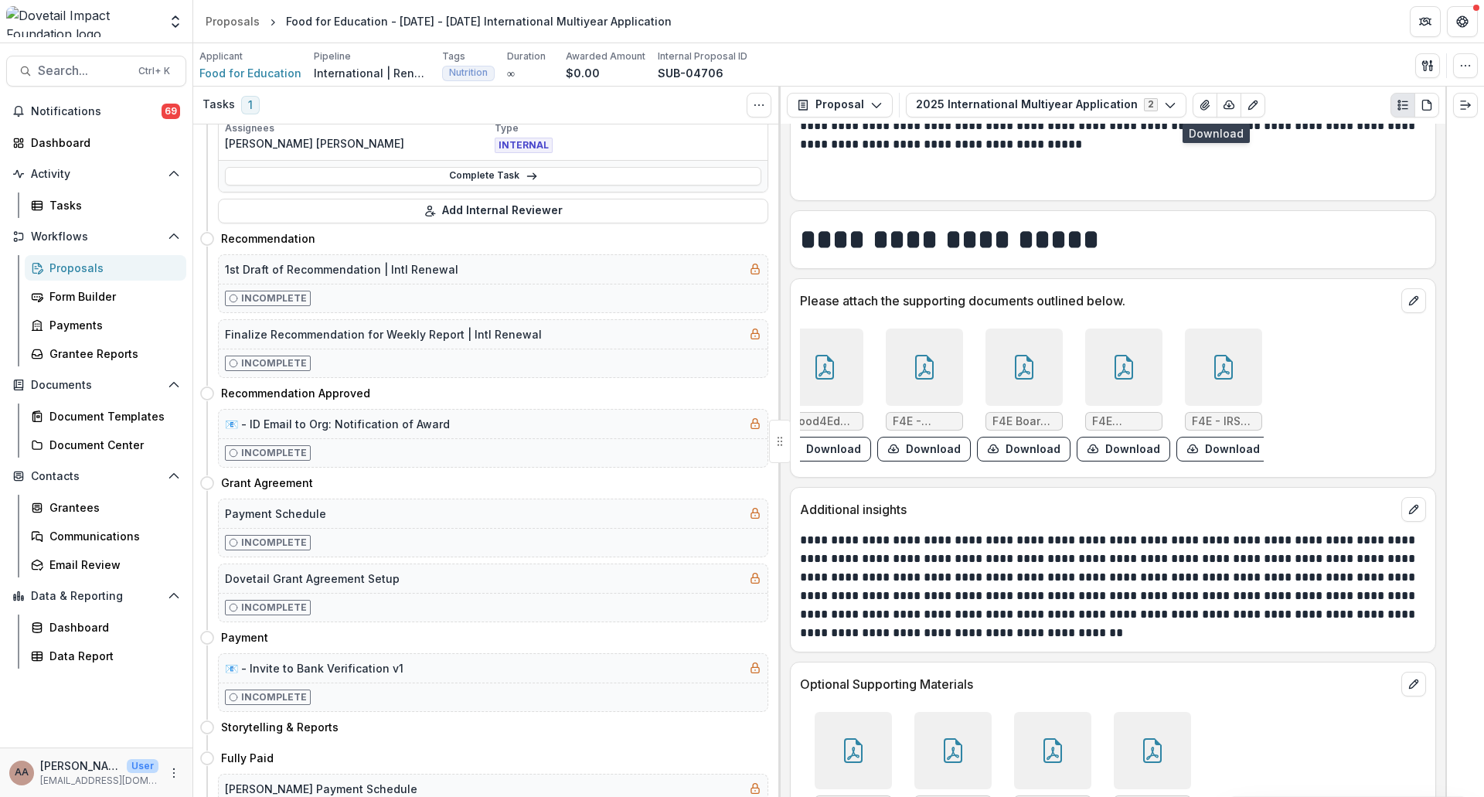
click at [963, 772] on div "Nairobi Baseline Evaluation Nutrition Summary results.pdf Download Surge Grant …" at bounding box center [1032, 778] width 464 height 145
